Goal: Navigation & Orientation: Go to known website

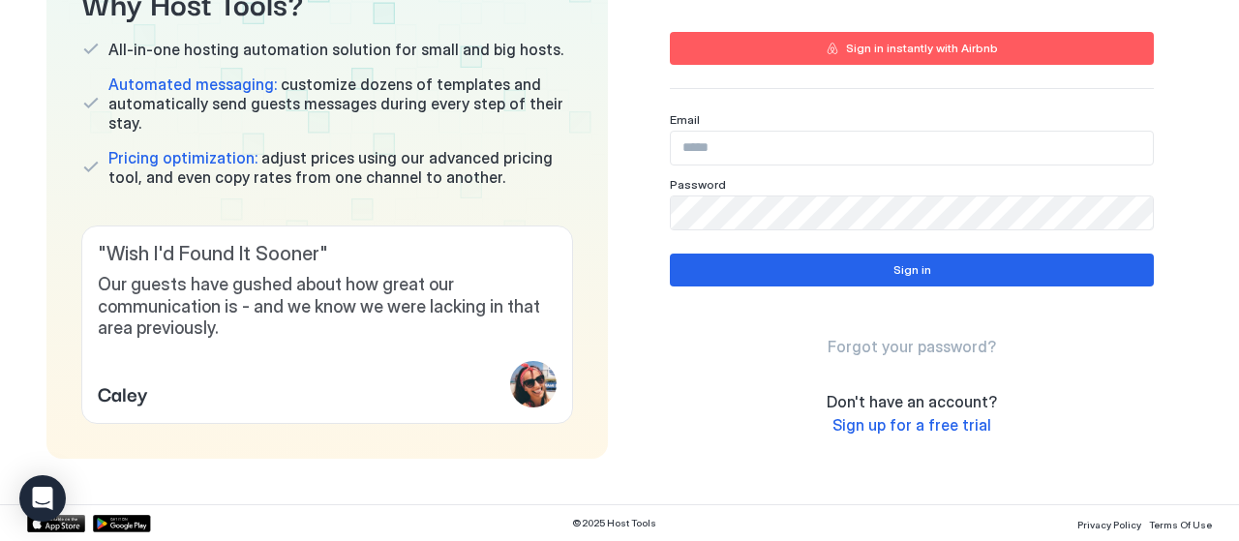
scroll to position [197, 0]
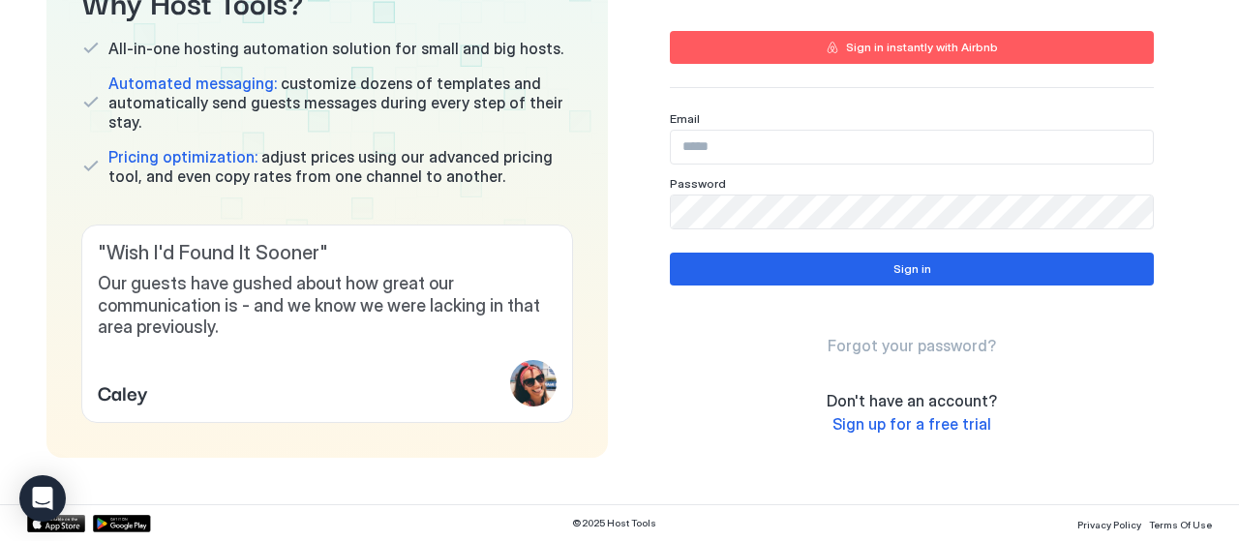
click at [761, 150] on input "Input Field" at bounding box center [912, 147] width 482 height 33
click at [277, 328] on span "Our guests have gushed about how great our communication is - and we know we we…" at bounding box center [327, 306] width 459 height 66
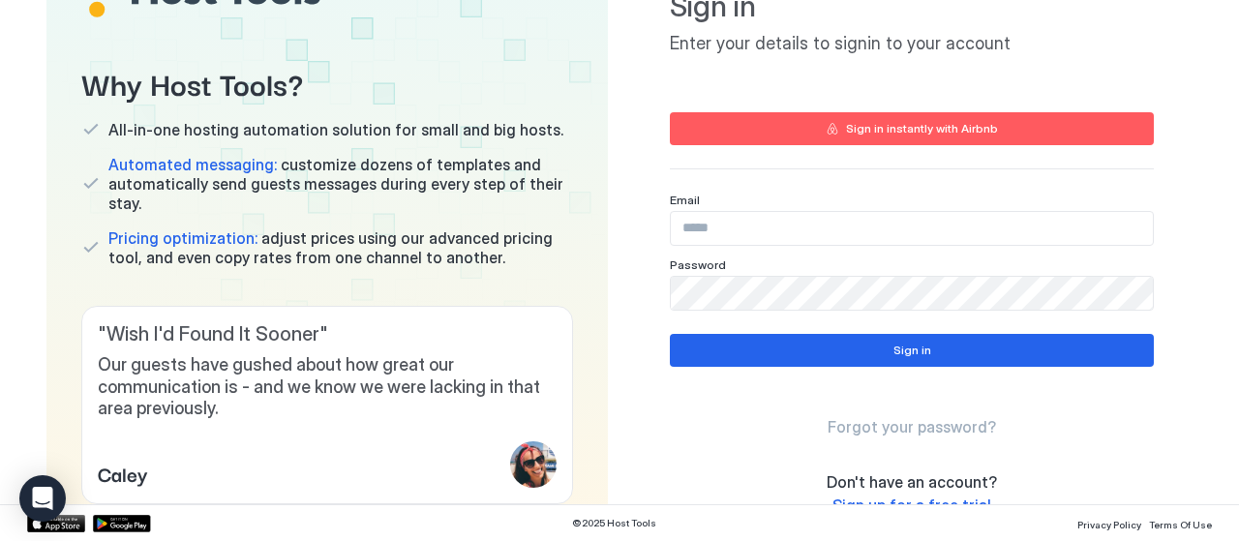
scroll to position [0, 0]
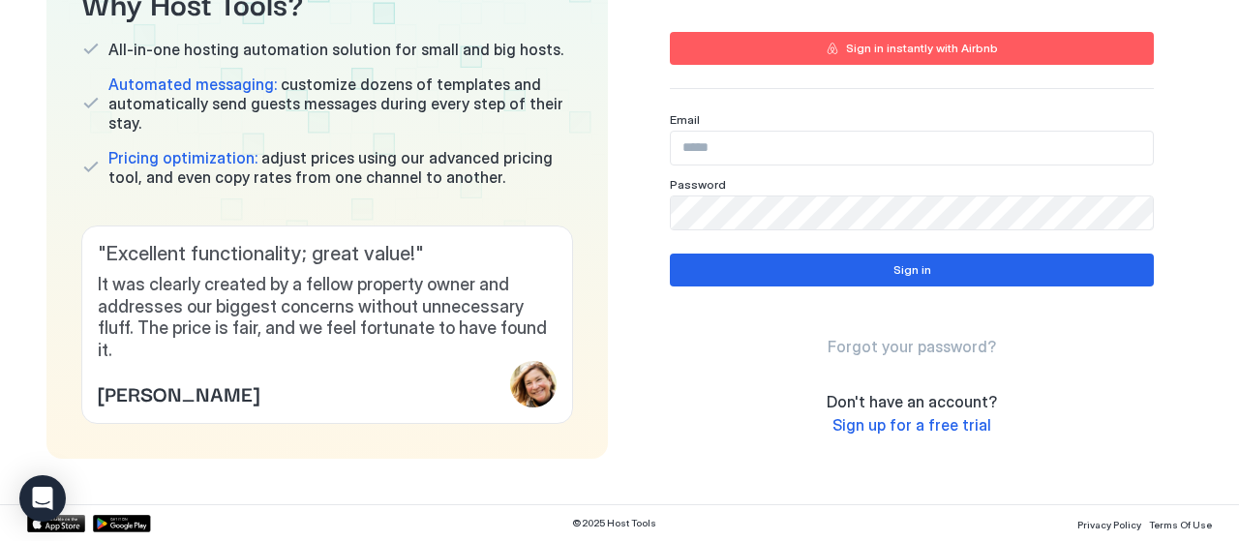
scroll to position [197, 0]
